Goal: Task Accomplishment & Management: Manage account settings

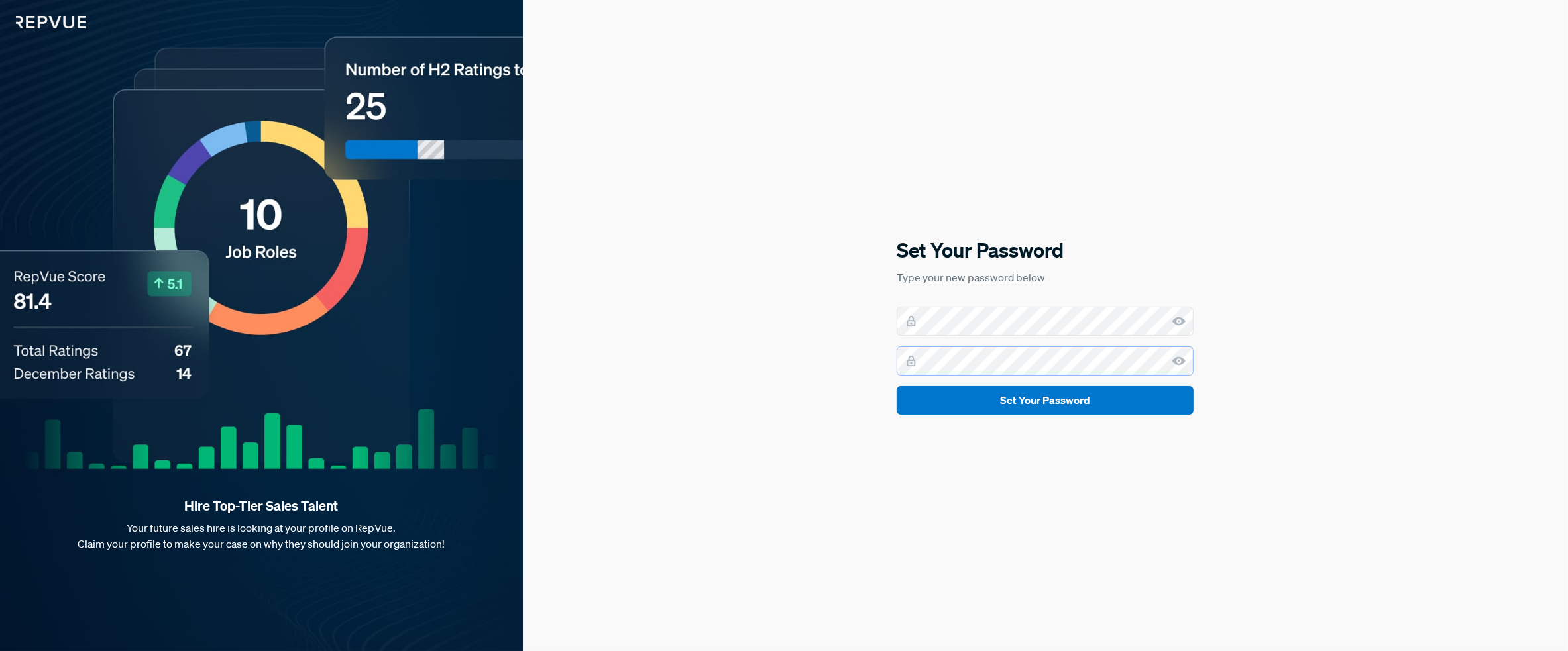
click at [897, 387] on button "Set Your Password" at bounding box center [1045, 400] width 297 height 28
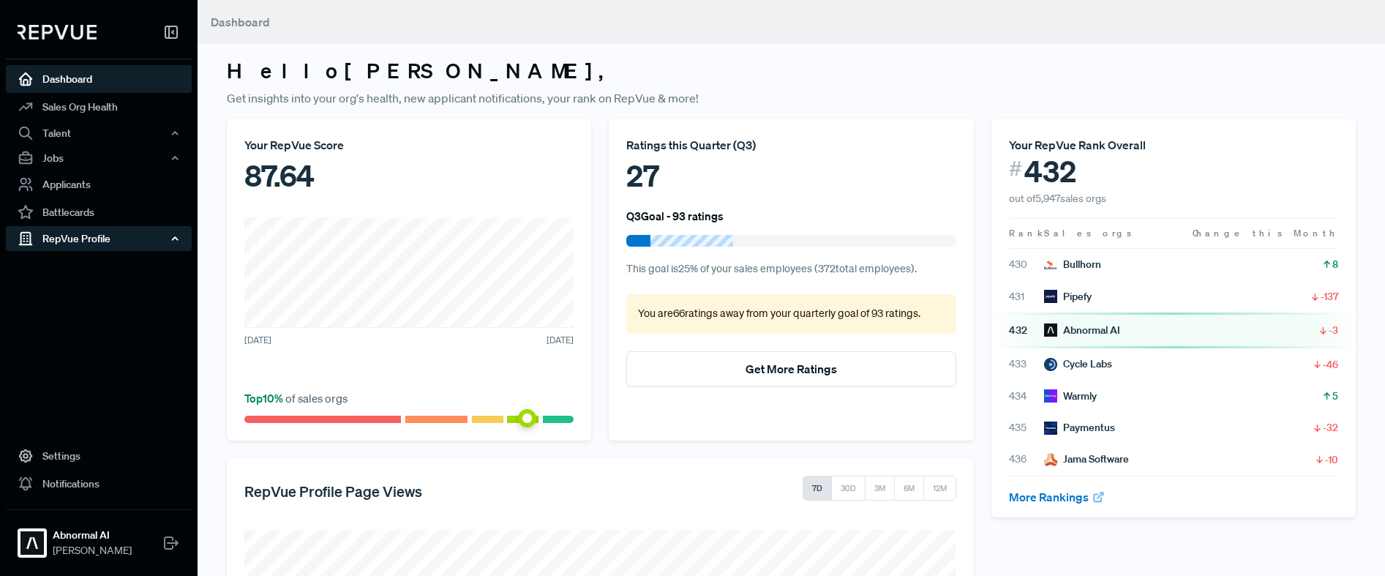
click at [73, 240] on div "RepVue Profile" at bounding box center [99, 238] width 186 height 25
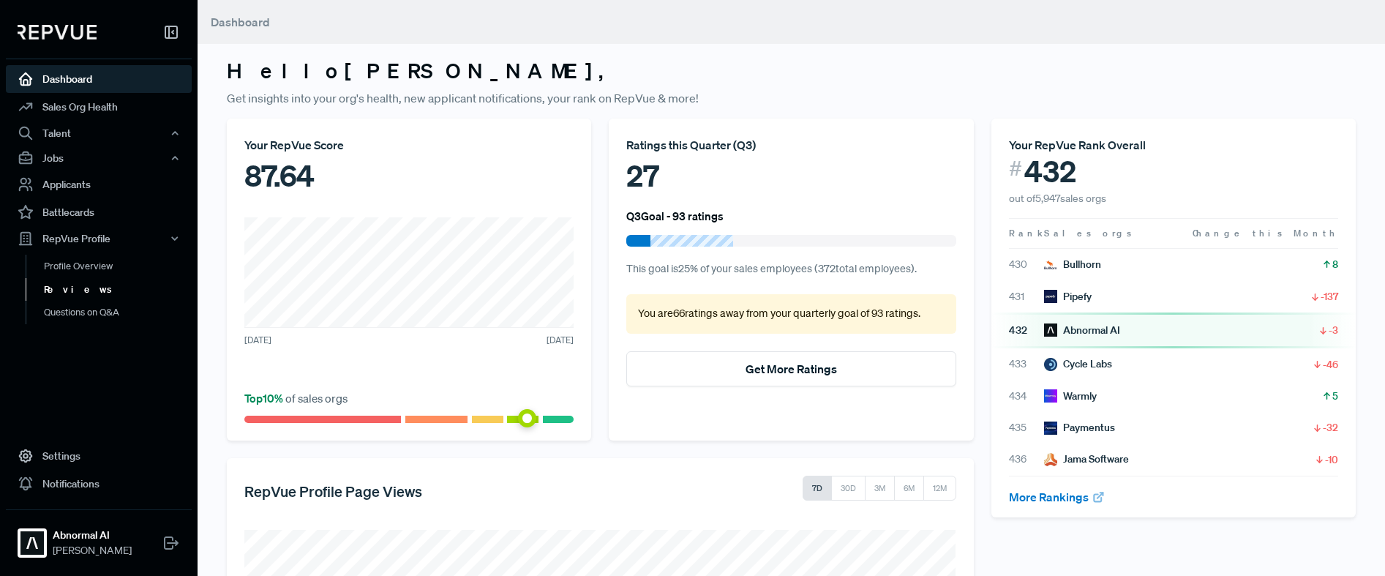
click at [67, 287] on link "Reviews" at bounding box center [119, 289] width 186 height 23
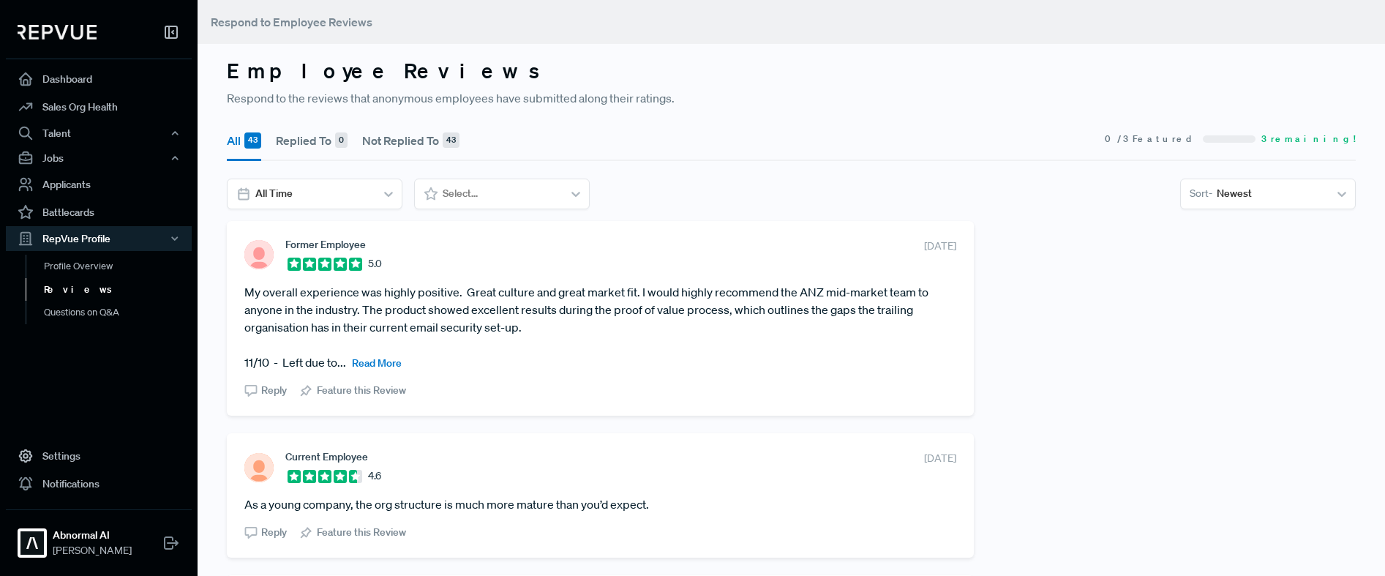
click at [386, 361] on span "Read More" at bounding box center [377, 362] width 50 height 13
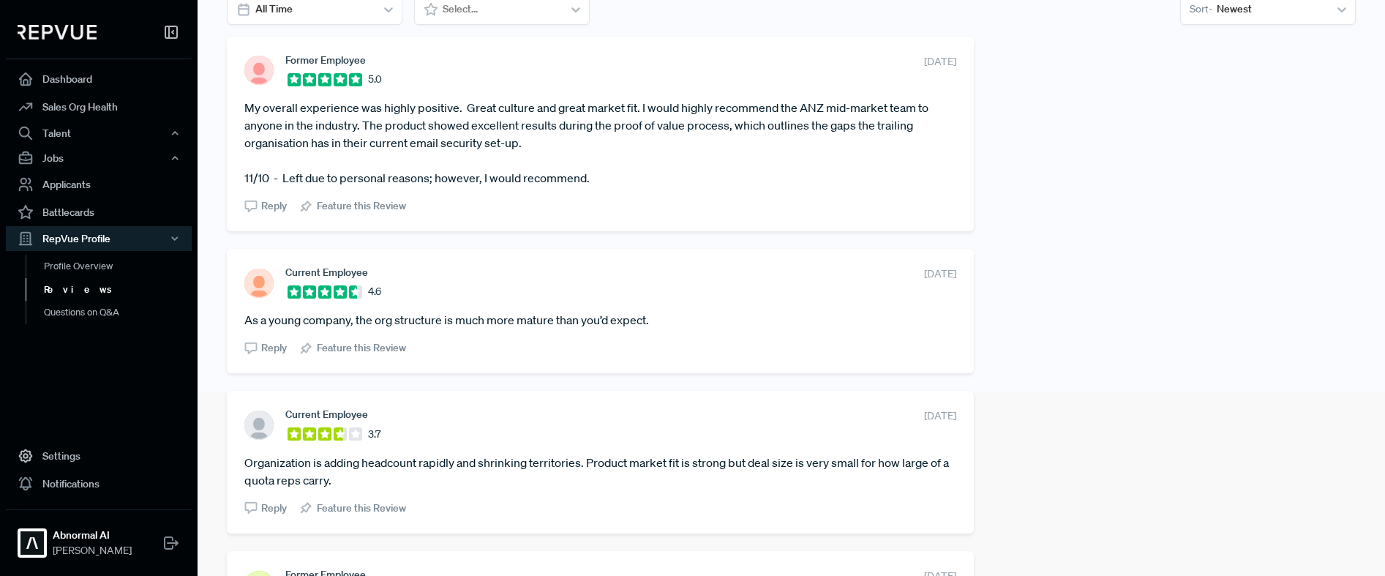
scroll to position [185, 0]
